Goal: Obtain resource: Obtain resource

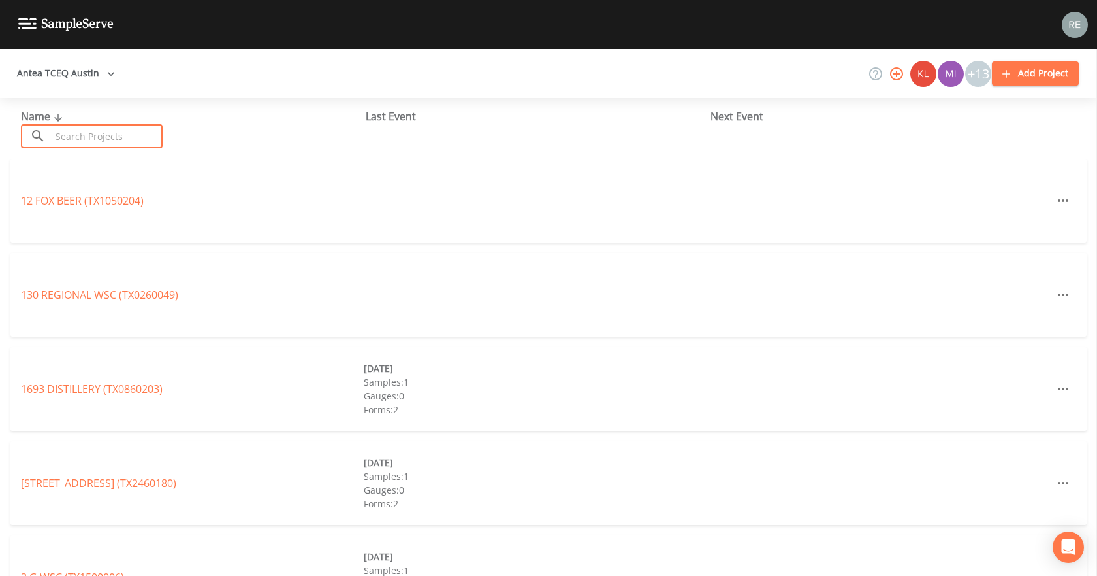
click at [114, 137] on input "text" at bounding box center [107, 136] width 112 height 24
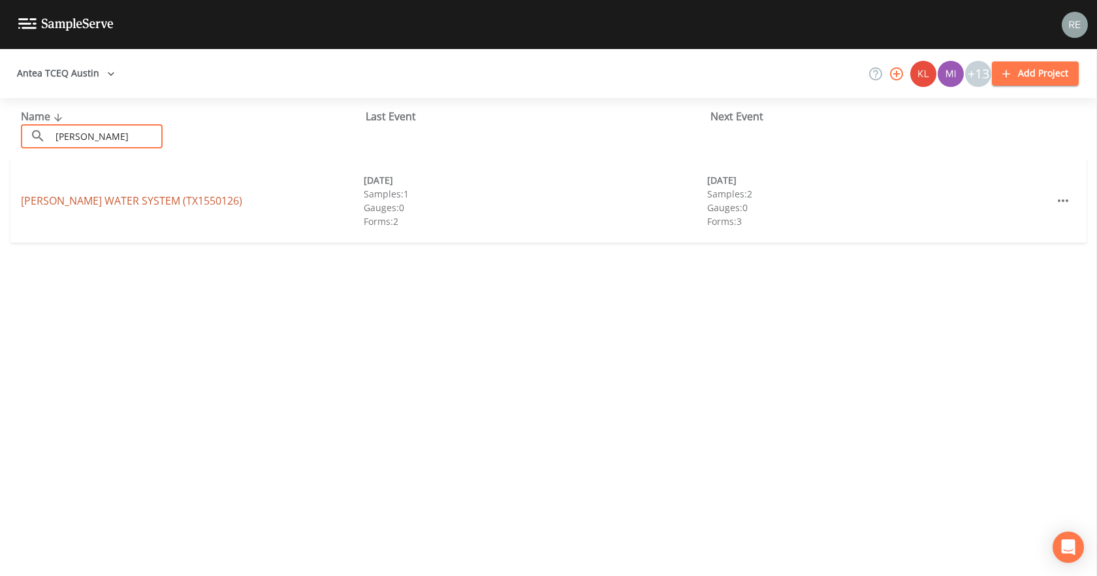
type input "[PERSON_NAME]"
click at [82, 205] on link "[PERSON_NAME] WATER SYSTEM (TX1550126)" at bounding box center [131, 200] width 221 height 14
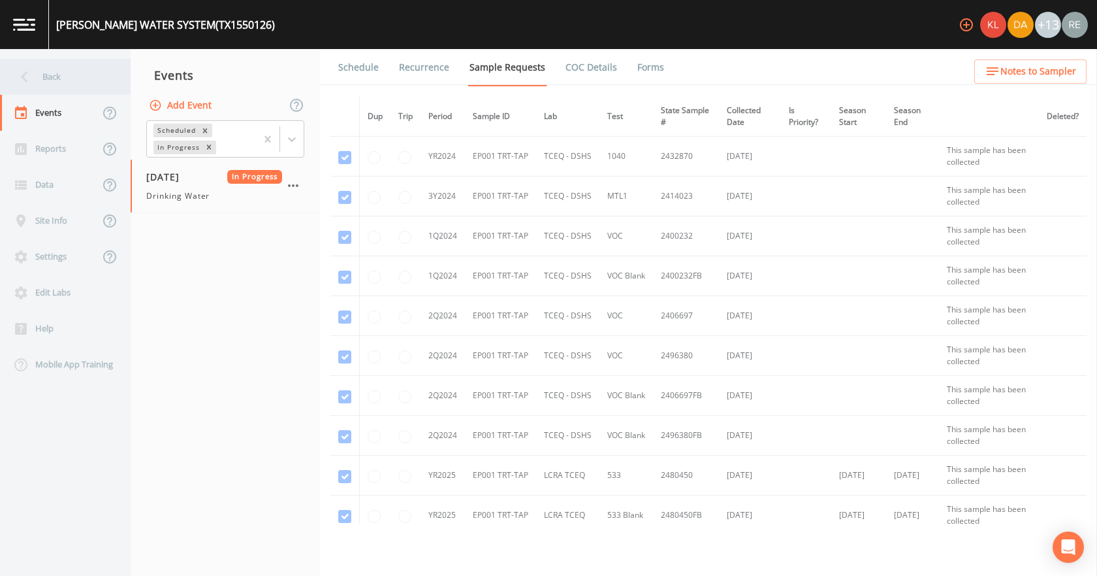
click at [70, 84] on div "Back" at bounding box center [59, 77] width 118 height 36
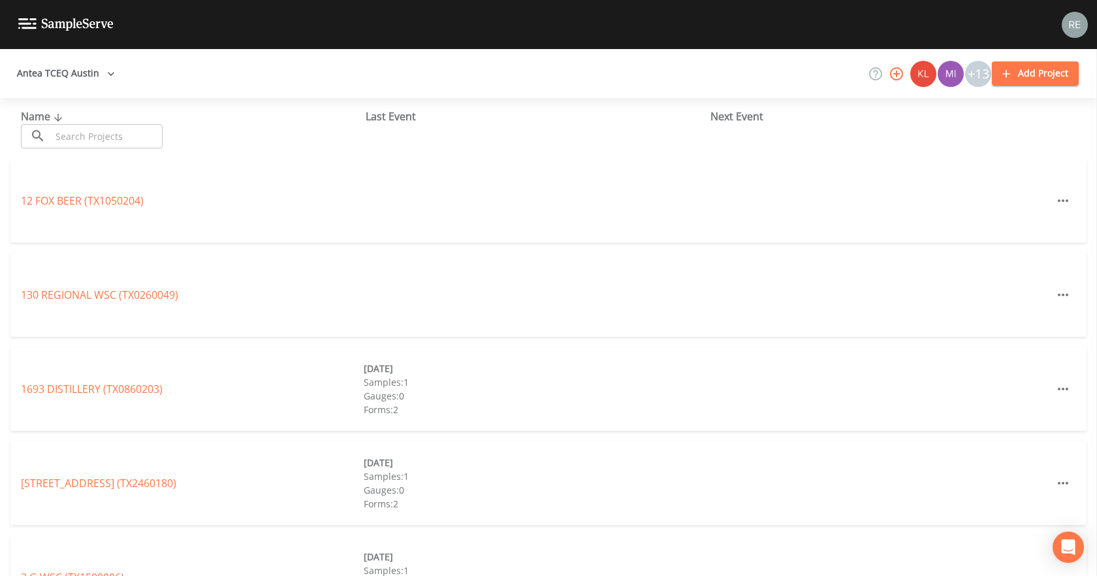
click at [118, 135] on input "text" at bounding box center [107, 136] width 112 height 24
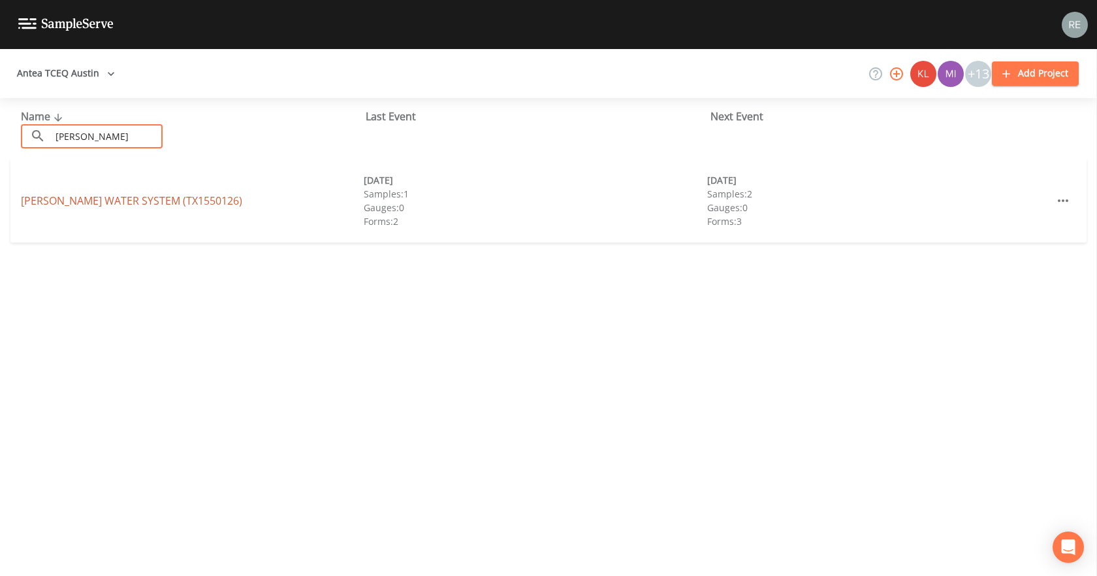
type input "[PERSON_NAME]"
click at [121, 195] on link "[PERSON_NAME] WATER SYSTEM (TX1550126)" at bounding box center [131, 200] width 221 height 14
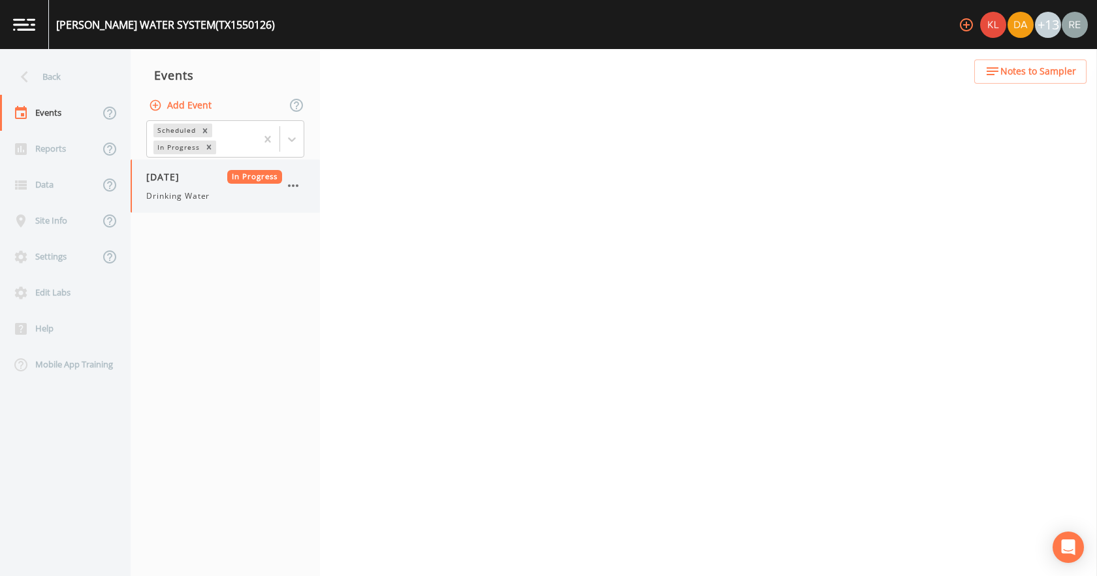
click at [182, 182] on span "[DATE]" at bounding box center [167, 177] width 42 height 14
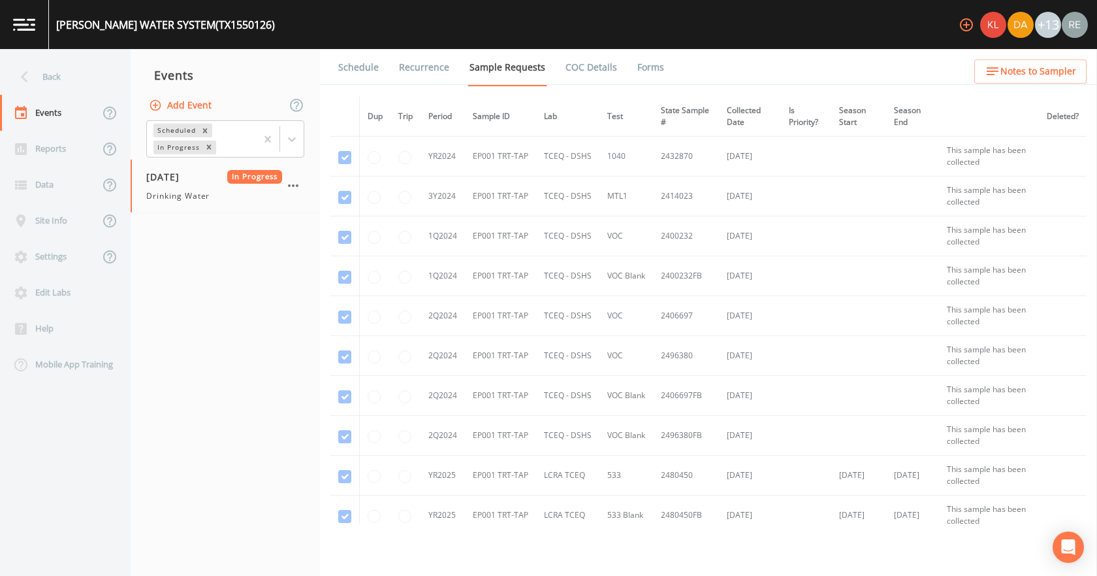
click at [646, 69] on link "Forms" at bounding box center [651, 67] width 31 height 37
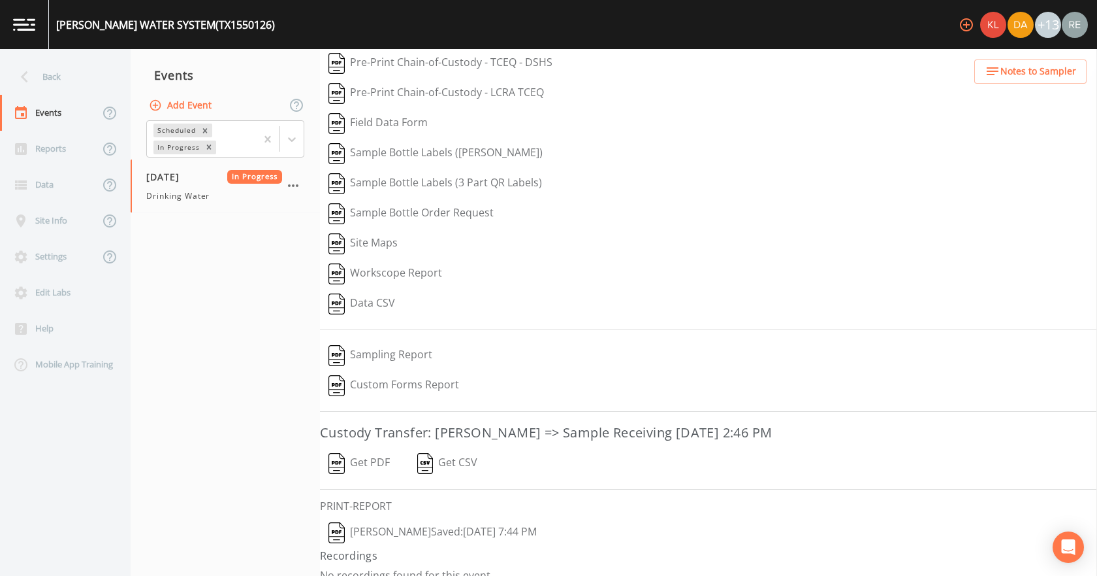
scroll to position [54, 0]
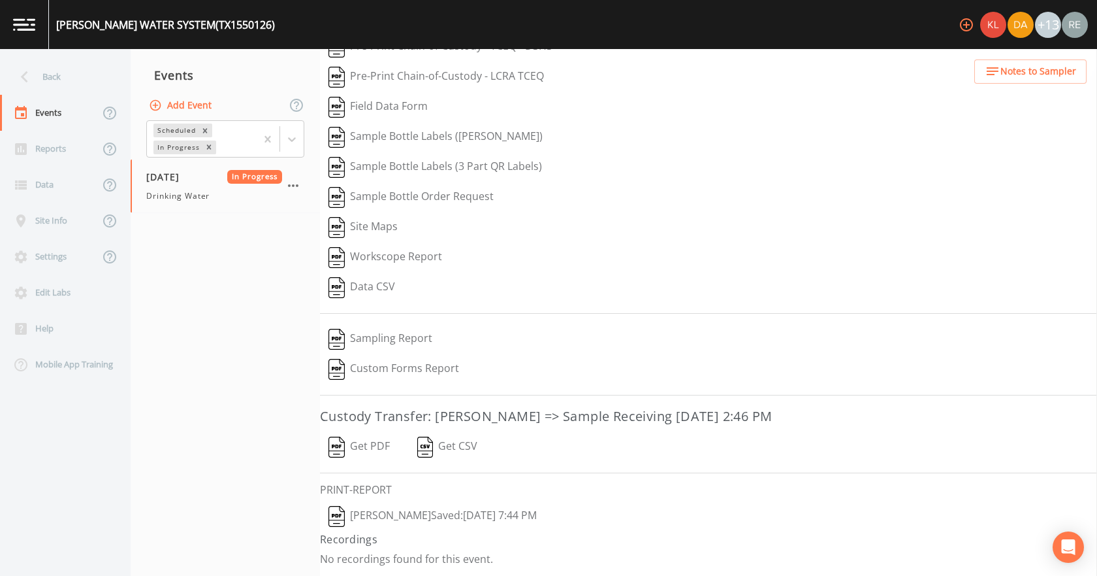
click at [386, 507] on button "[PERSON_NAME]  Saved: [DATE] 7:44 PM" at bounding box center [432, 516] width 225 height 30
click at [359, 442] on button "Get PDF" at bounding box center [359, 447] width 78 height 30
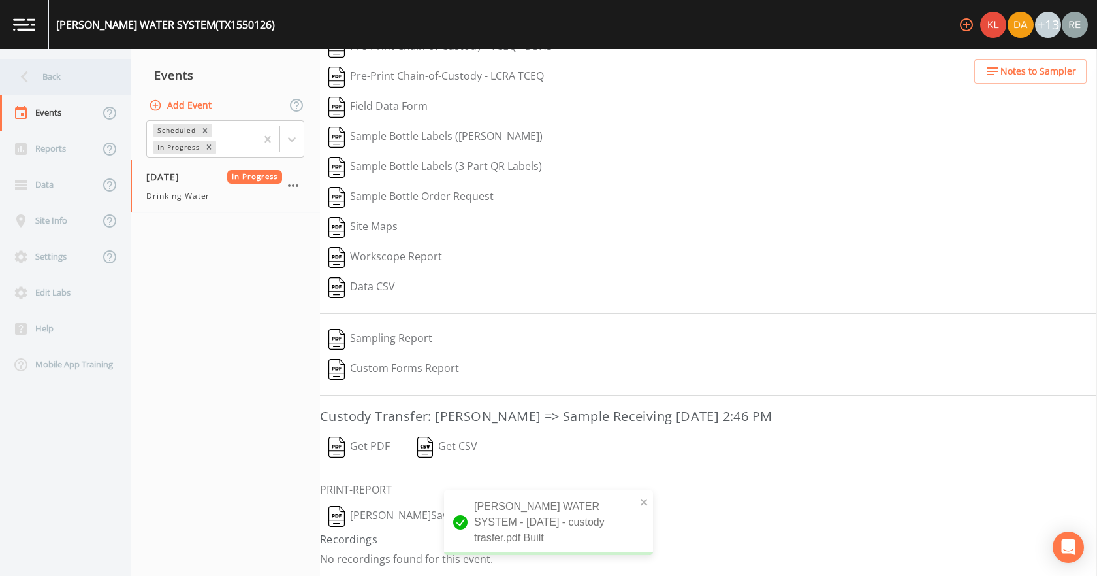
click at [69, 78] on div "Back" at bounding box center [59, 77] width 118 height 36
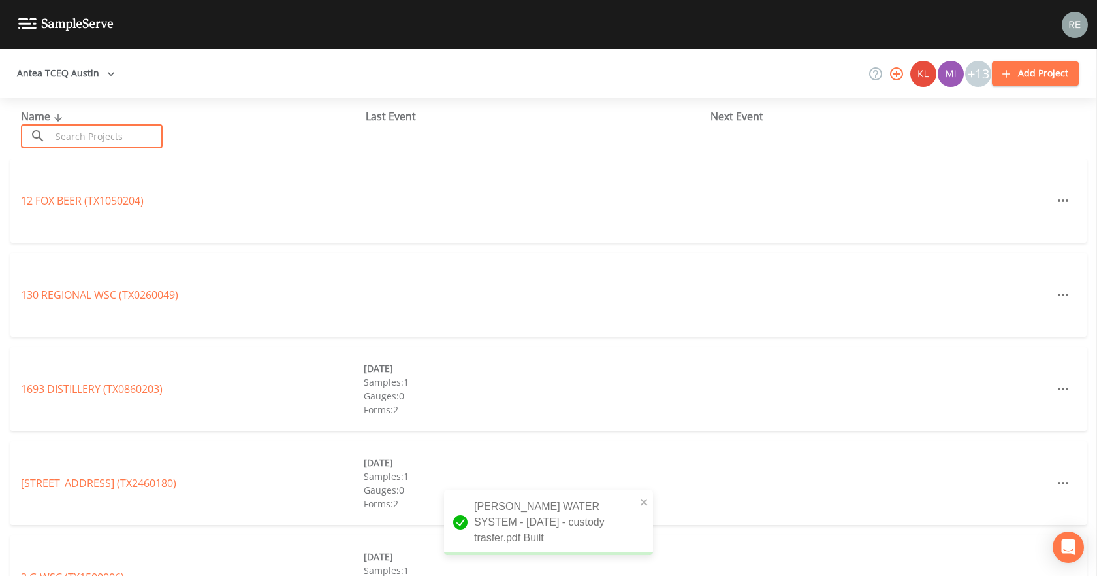
click at [88, 131] on input "text" at bounding box center [107, 136] width 112 height 24
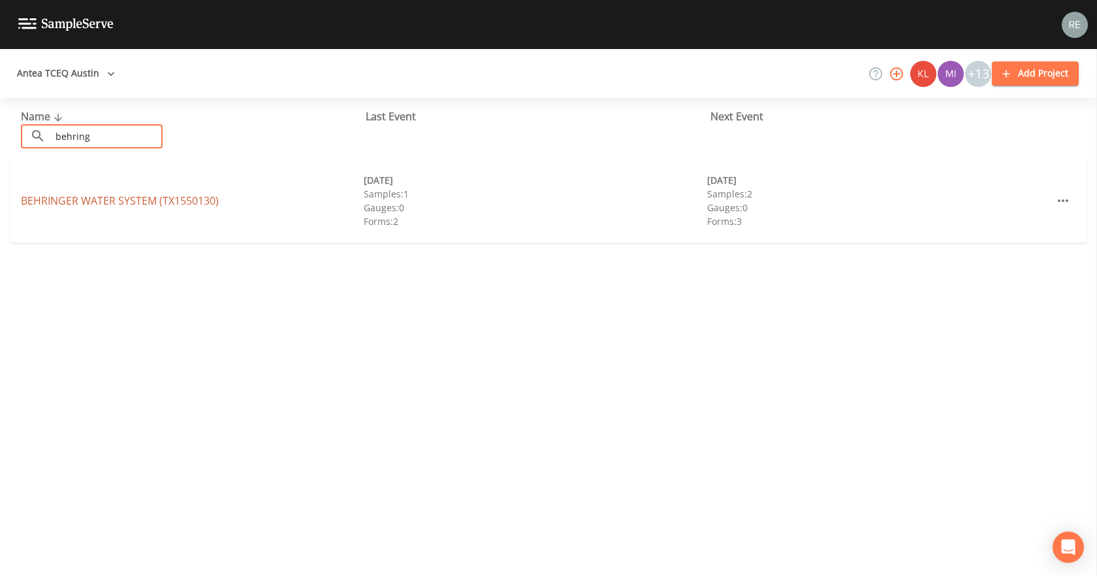
type input "behring"
click at [80, 199] on link "BEHRINGER WATER SYSTEM (TX1550130)" at bounding box center [120, 200] width 198 height 14
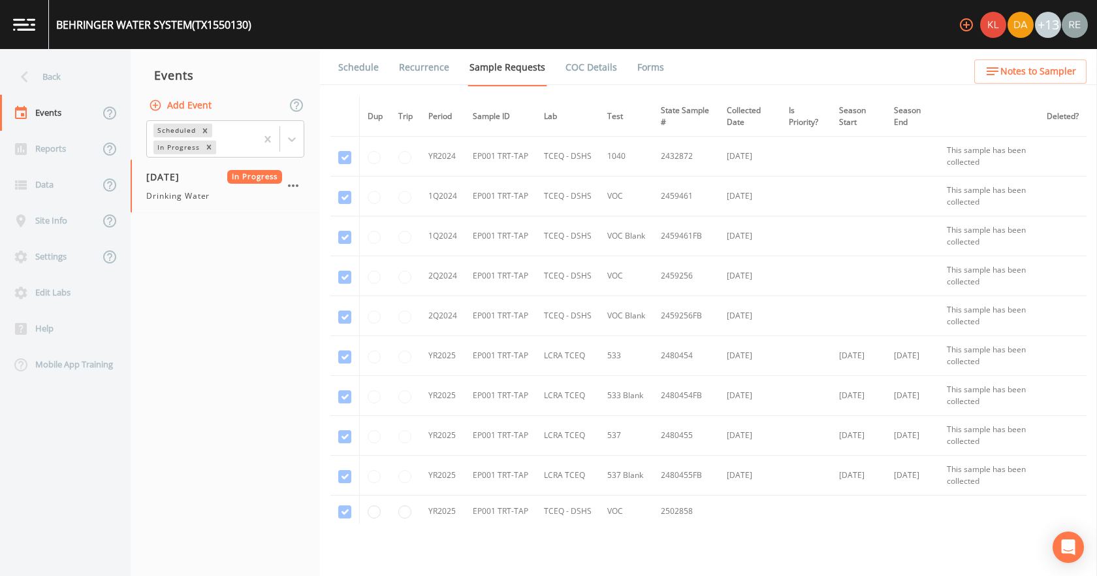
click at [643, 60] on link "Forms" at bounding box center [651, 67] width 31 height 37
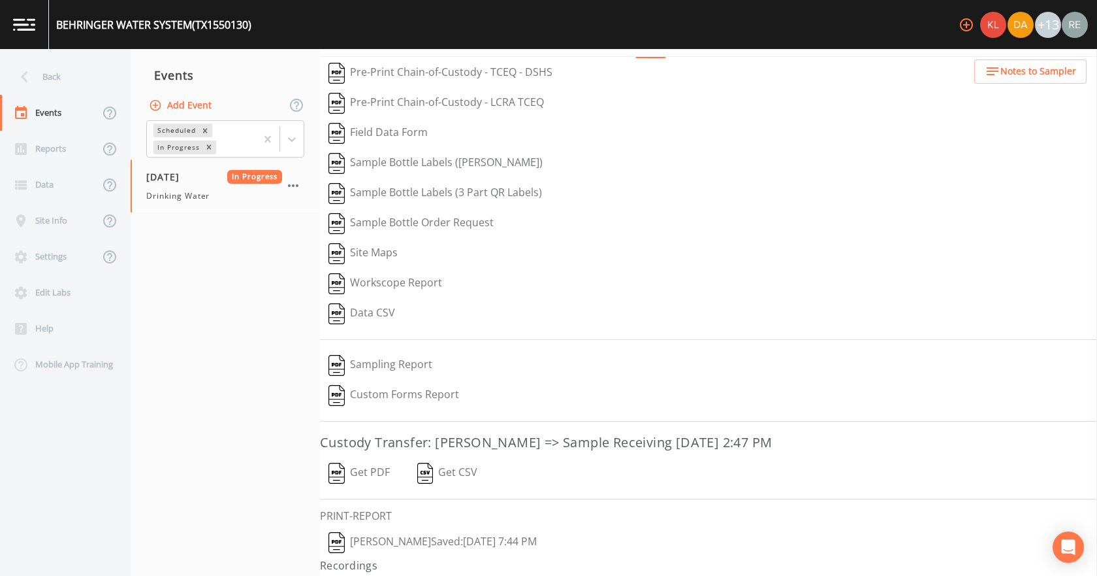
scroll to position [54, 0]
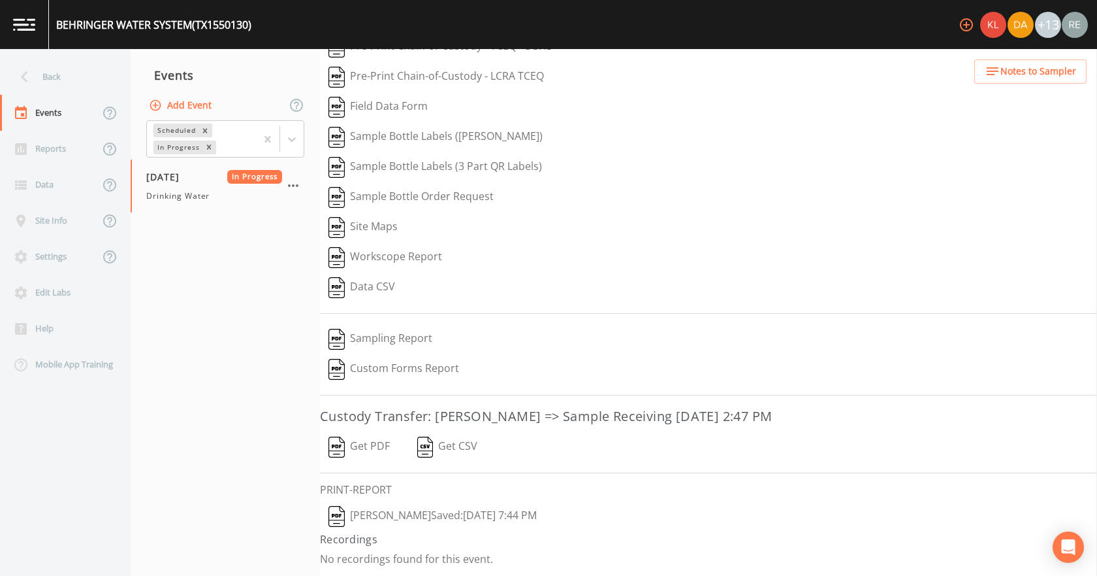
click at [427, 511] on button "[PERSON_NAME]  Saved: [DATE] 7:44 PM" at bounding box center [432, 516] width 225 height 30
click at [372, 448] on button "Get PDF" at bounding box center [359, 447] width 78 height 30
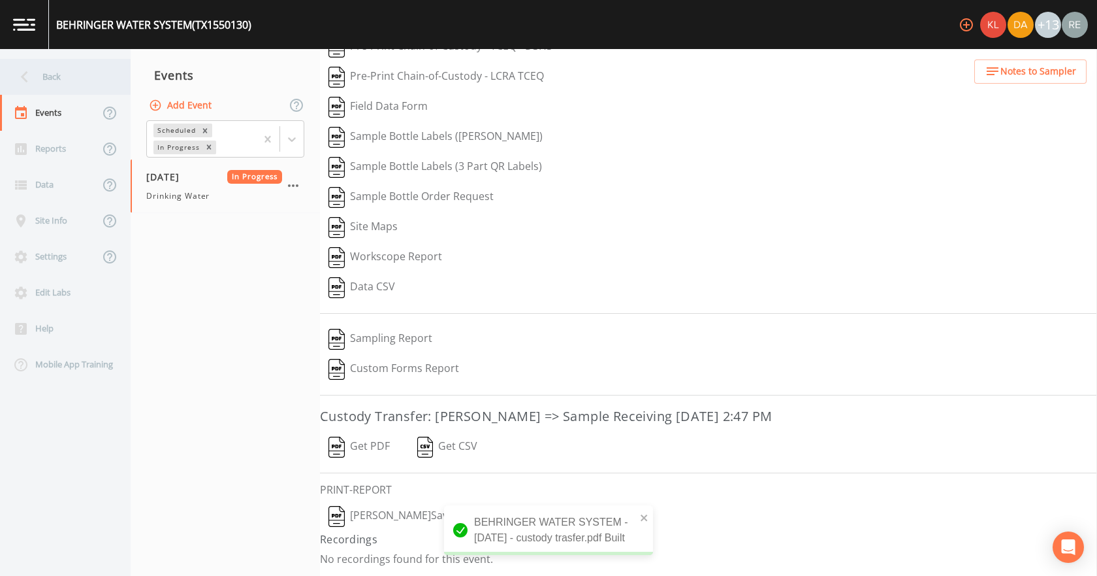
click at [27, 73] on icon at bounding box center [24, 77] width 7 height 12
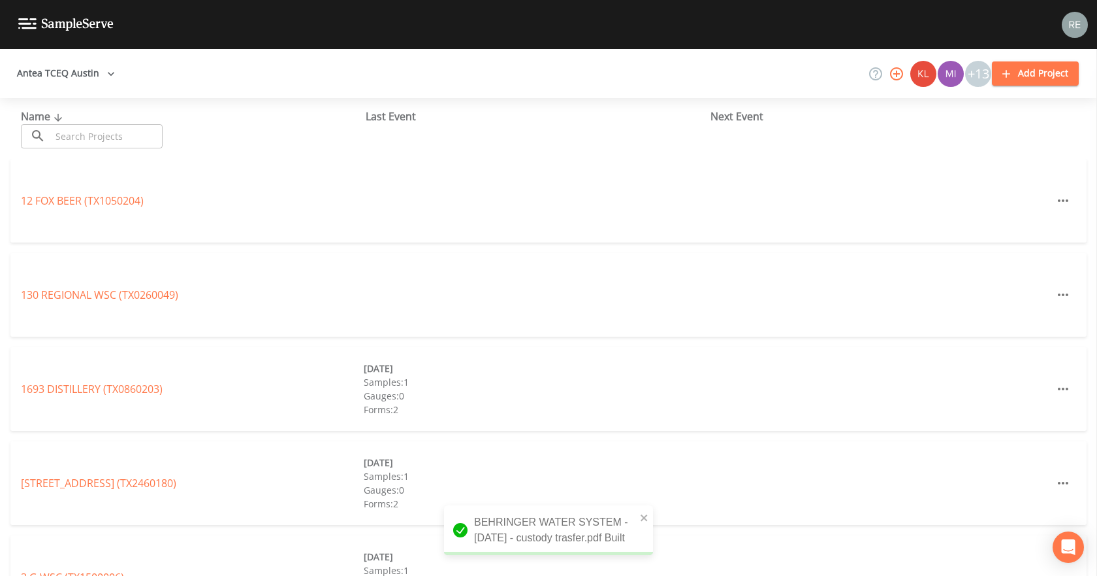
click at [76, 135] on input "text" at bounding box center [107, 136] width 112 height 24
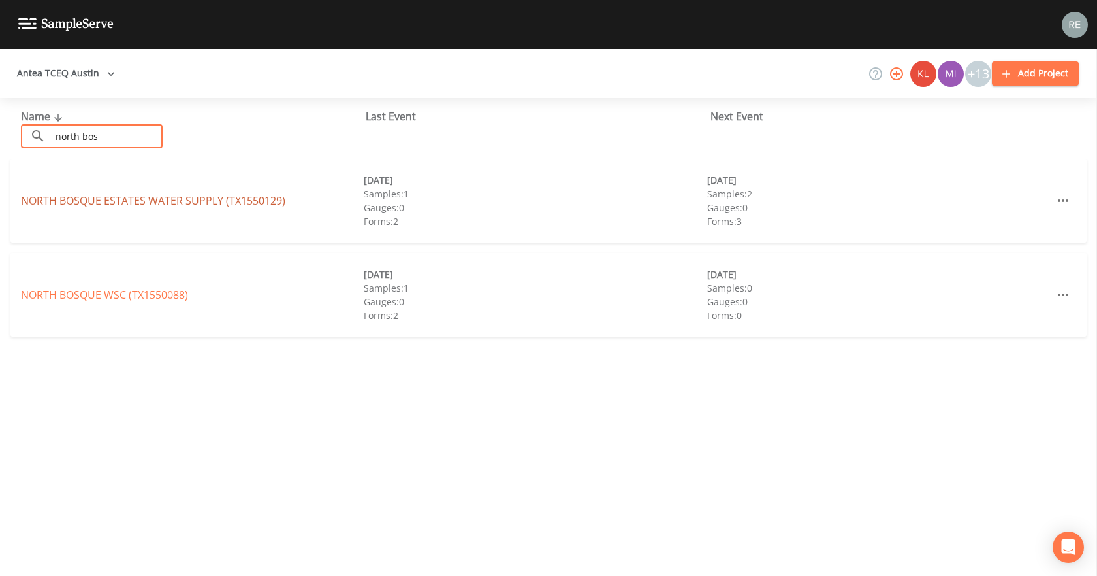
type input "north bos"
click at [80, 198] on link "NORTH BOSQUE ESTATES WATER SUPPLY (TX1550129)" at bounding box center [153, 200] width 265 height 14
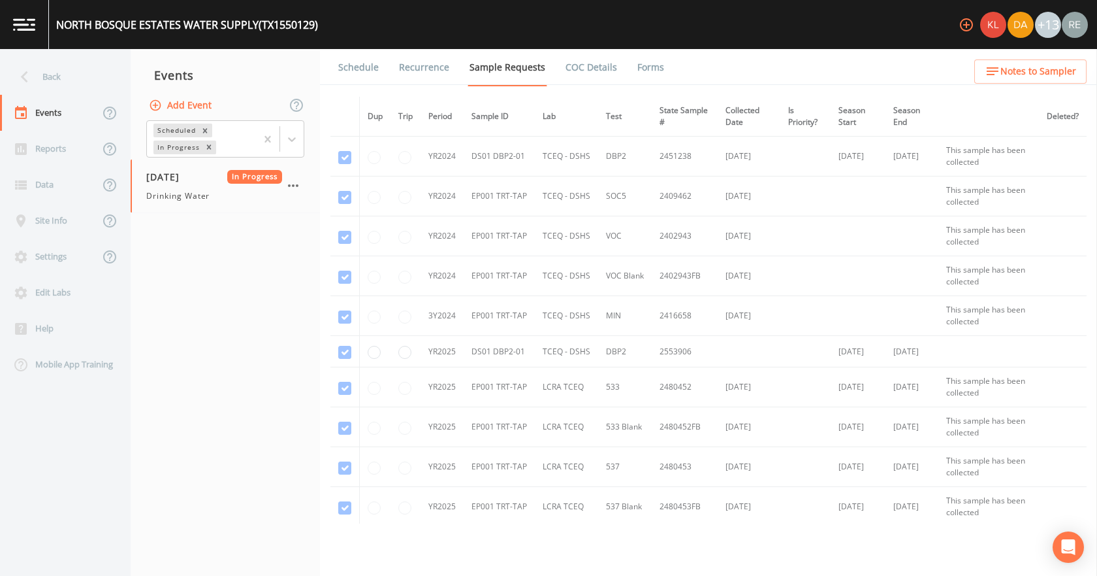
click at [172, 201] on span "Drinking Water" at bounding box center [177, 196] width 63 height 12
click at [638, 67] on link "Forms" at bounding box center [651, 67] width 31 height 37
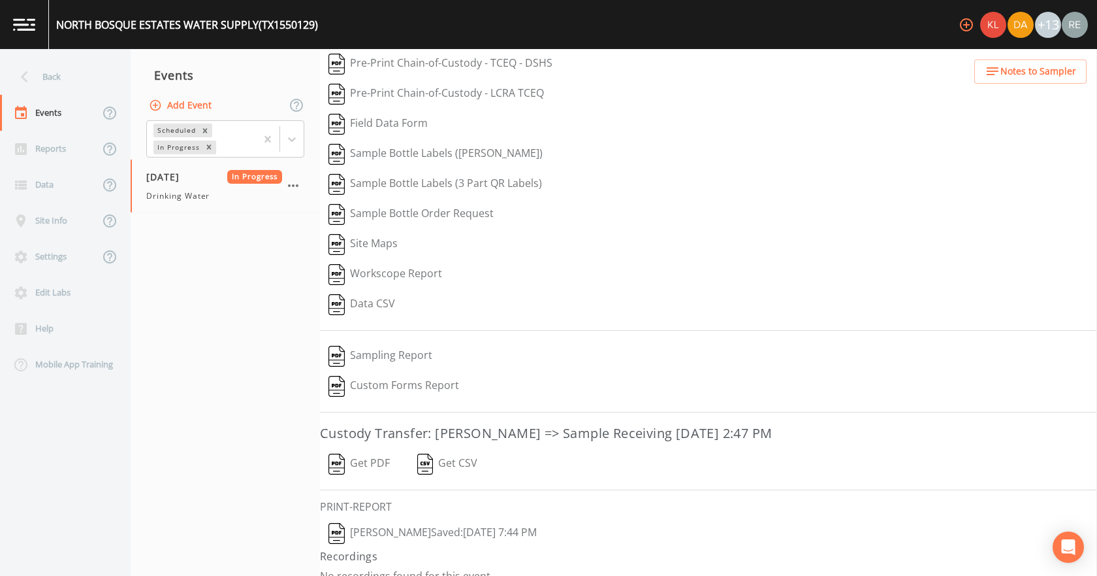
scroll to position [54, 0]
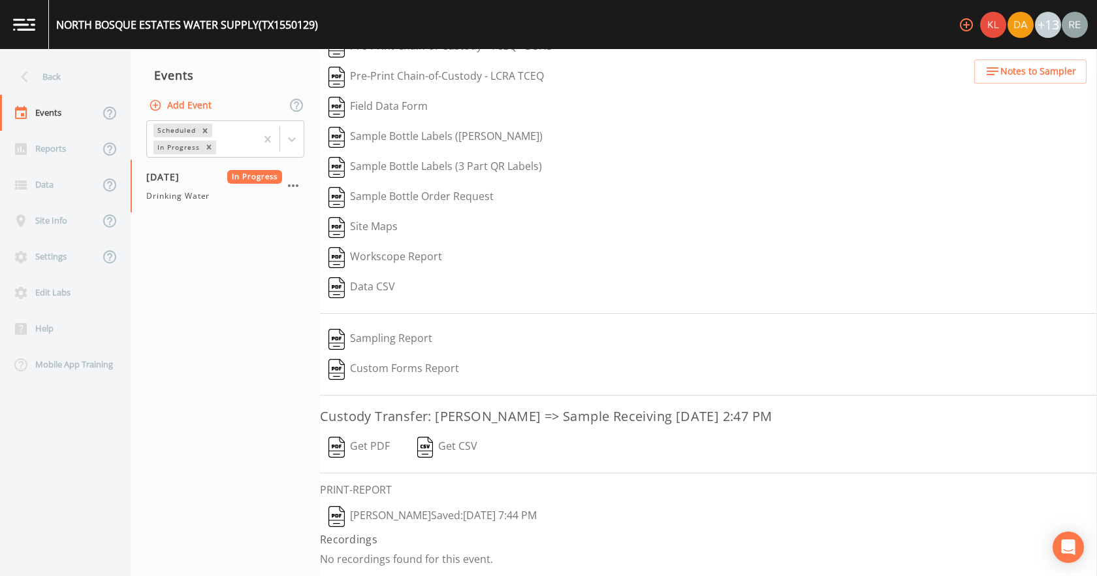
click at [466, 515] on button "[PERSON_NAME]  Saved: [DATE] 7:44 PM" at bounding box center [432, 516] width 225 height 30
click at [371, 441] on button "Get PDF" at bounding box center [359, 447] width 78 height 30
